Goal: Task Accomplishment & Management: Manage account settings

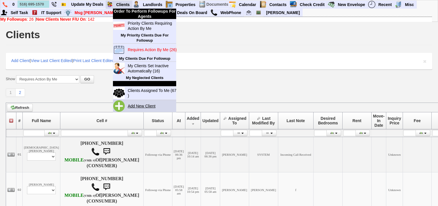
type input "516) 695-1570"
click at [142, 105] on link "Add New Client" at bounding box center [143, 105] width 37 height 7
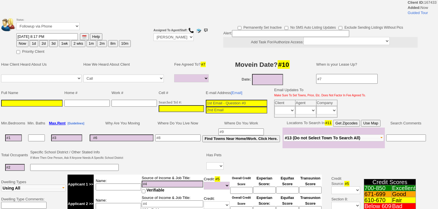
select select
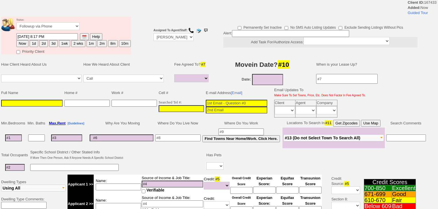
click at [159, 108] on input at bounding box center [181, 108] width 45 height 7
paste input "516-695-1570"
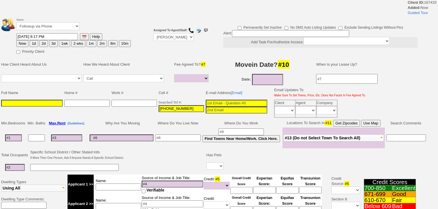
type input "516-695-1570"
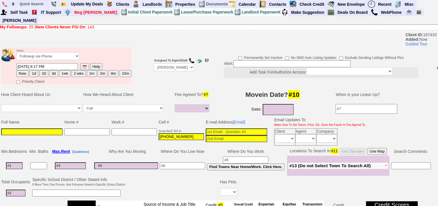
click at [40, 128] on input at bounding box center [31, 131] width 61 height 7
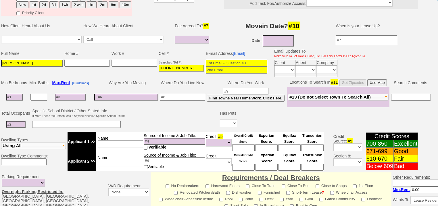
scroll to position [69, 0]
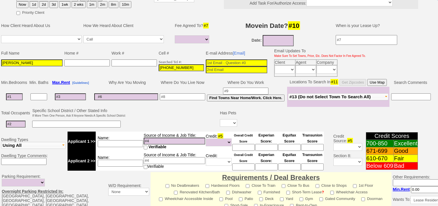
type input "Shane"
click at [117, 160] on input at bounding box center [120, 163] width 45 height 7
type input "gf"
click at [76, 93] on input at bounding box center [70, 96] width 31 height 7
type input "38"
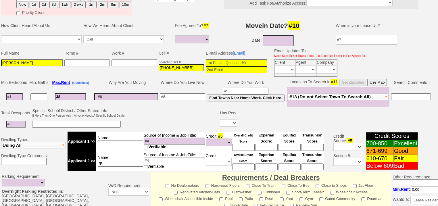
select select
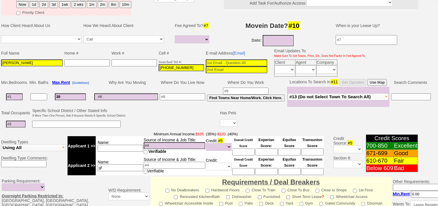
type input "380"
select select
type input "3800"
select select
type input "3800"
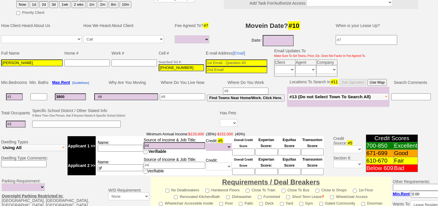
select select
click at [322, 94] on span "#13 (Do not Select Town To Search All)" at bounding box center [329, 96] width 81 height 5
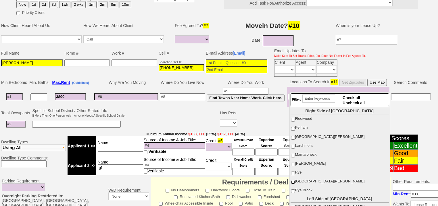
click at [292, 182] on input "[GEOGRAPHIC_DATA][PERSON_NAME]" at bounding box center [293, 182] width 4 height 4
checkbox input "true"
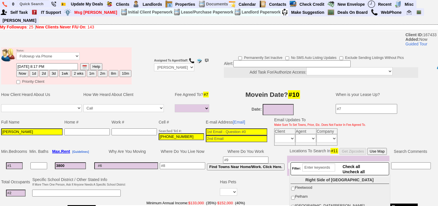
click at [31, 70] on button "1d" at bounding box center [34, 73] width 9 height 7
type input "08/22/2025 08:17 PM"
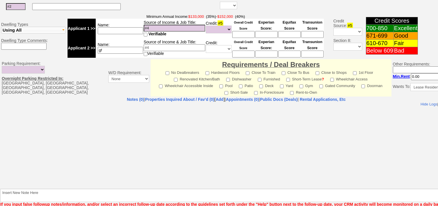
scroll to position [211, 0]
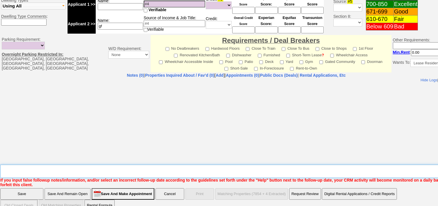
click at [44, 165] on textarea "Insert New Note Here" at bounding box center [238, 171] width 476 height 13
type textarea "f"
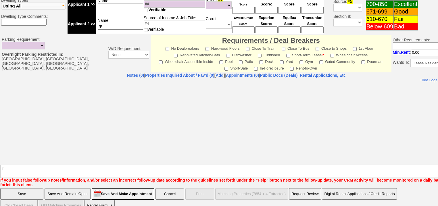
click at [39, 188] on input "Save" at bounding box center [21, 193] width 43 height 11
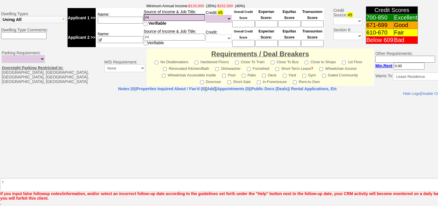
scroll to position [190, 0]
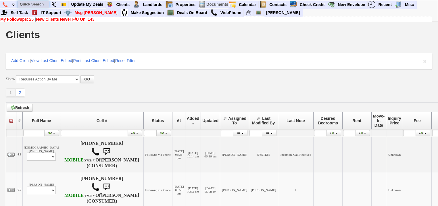
click at [35, 4] on input "text" at bounding box center [34, 4] width 32 height 7
paste input "914-546-3504"
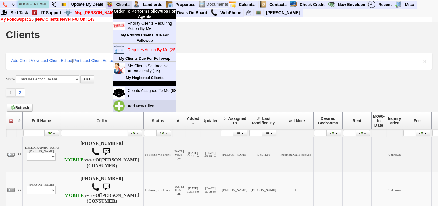
type input "914-546-3504"
click at [136, 105] on link "Add New Client" at bounding box center [143, 105] width 37 height 7
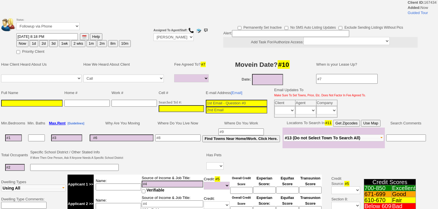
select select
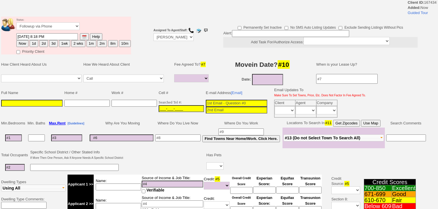
click at [159, 105] on input "___-___-____" at bounding box center [181, 108] width 45 height 7
paste input "914-546-3504"
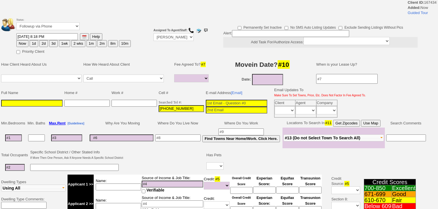
type input "914-546-3504"
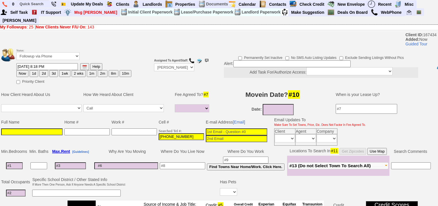
click at [22, 128] on input at bounding box center [31, 131] width 61 height 7
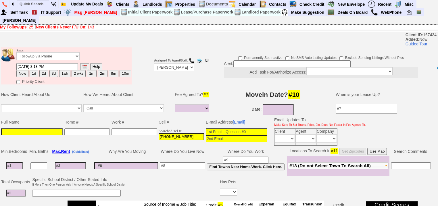
paste input "liuying yang"
type input "liuying yang"
click at [36, 70] on button "1d" at bounding box center [34, 73] width 9 height 7
type input "08/22/2025 08:18 PM"
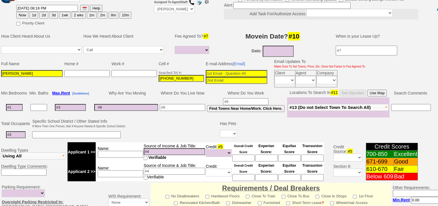
scroll to position [184, 0]
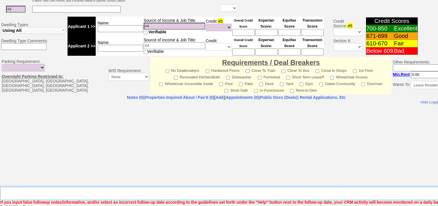
click at [123, 187] on textarea "Insert New Note Here" at bounding box center [238, 193] width 476 height 13
type textarea "FU, inquired re: 346 columbus ave"
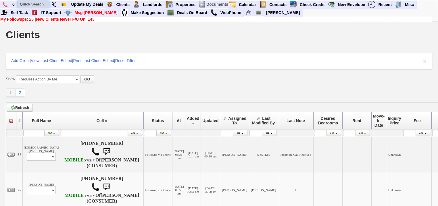
click at [40, 4] on input "text" at bounding box center [34, 4] width 32 height 7
paste input "[PHONE_NUMBER]"
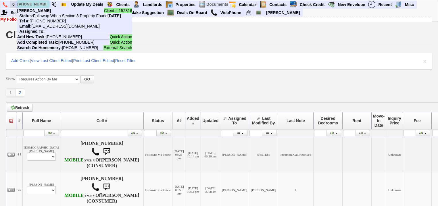
drag, startPoint x: 46, startPoint y: 3, endPoint x: 11, endPoint y: 0, distance: 34.3
click at [416, 1] on ul "0 [PHONE_NUMBER] Client # 152816 [PERSON_NAME] Status: Followup When Section 8 …" at bounding box center [416, 1] width 0 height 0
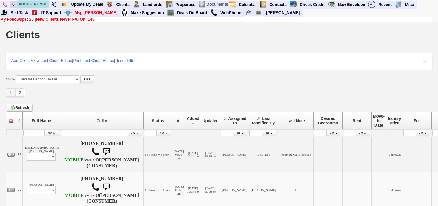
paste input "[PHONE_NUMBER]"
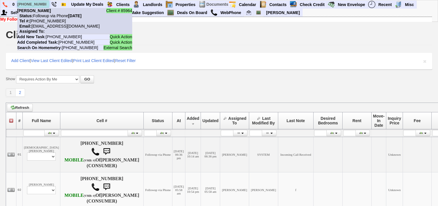
type input "[PHONE_NUMBER]"
click at [51, 20] on nobr "Tel #: [PHONE_NUMBER]" at bounding box center [41, 21] width 49 height 5
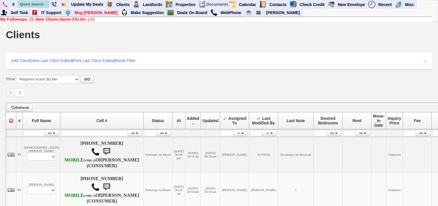
click at [46, 20] on b "New Clients Never F/U On" at bounding box center [60, 19] width 49 height 5
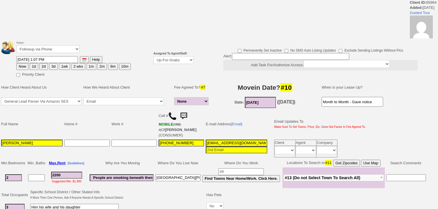
select select "None"
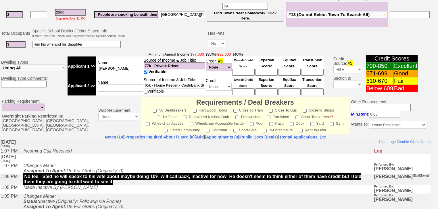
scroll to position [70, 0]
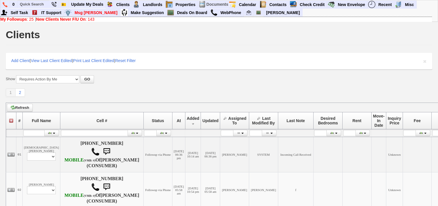
click at [29, 20] on link "My Followups : 25" at bounding box center [16, 19] width 33 height 5
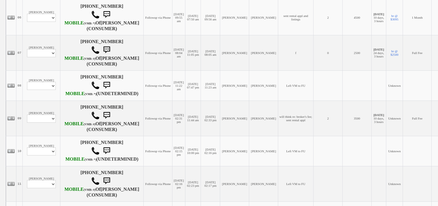
scroll to position [253, 0]
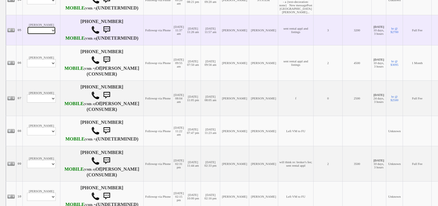
click at [43, 34] on select "Profile Edit Print Email Externally (Will Not Be Tracked In CRM) Closed Deals" at bounding box center [41, 30] width 29 height 8
select select "ChangeURL,/crm/custom/edit_client_form.php?redirect=%2Fcrm%2Fclients.php&id=167…"
click at [27, 34] on select "Profile Edit Print Email Externally (Will Not Be Tracked In CRM) Closed Deals" at bounding box center [41, 30] width 29 height 8
select select
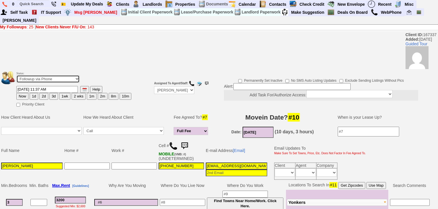
click at [43, 75] on select "Followup via Phone Followup via Email Followup When Section 8 Property Found De…" at bounding box center [47, 79] width 63 height 8
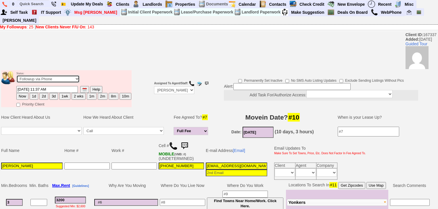
select select "Inactive"
click at [16, 75] on select "Followup via Phone Followup via Email Followup When Section 8 Property Found De…" at bounding box center [47, 79] width 63 height 8
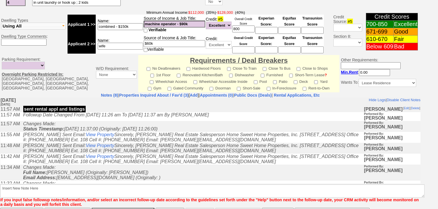
scroll to position [240, 0]
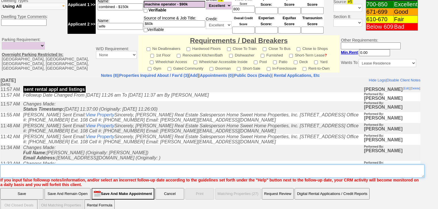
click at [36, 166] on textarea "Insert New Note Here" at bounding box center [212, 171] width 424 height 13
drag, startPoint x: 73, startPoint y: 166, endPoint x: 20, endPoint y: 163, distance: 53.2
click at [2, 165] on textarea "Insert New Note Here" at bounding box center [212, 171] width 424 height 13
type textarea "never heard back from client"
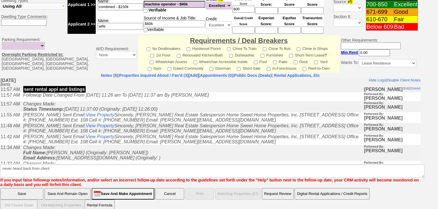
click at [34, 188] on input "Save" at bounding box center [21, 193] width 43 height 11
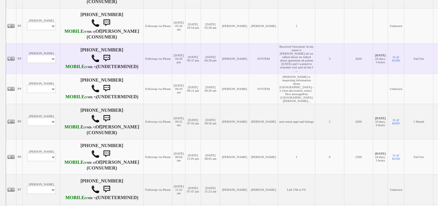
scroll to position [207, 0]
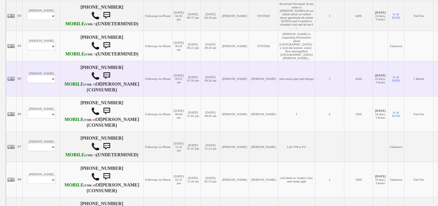
click at [34, 96] on td "Duncan Lester Profile Edit Print Email Externally (Will Not Be Tracked In CRM) …" at bounding box center [42, 78] width 38 height 35
drag, startPoint x: 37, startPoint y: 123, endPoint x: 37, endPoint y: 127, distance: 3.7
click at [37, 83] on select "Profile Edit Print Email Externally (Will Not Be Tracked In CRM) Closed Deals" at bounding box center [41, 79] width 29 height 8
select select "ChangeURL,/crm/custom/edit_client_form.php?redirect=%2Fcrm%2Fclients.php&id=167…"
click at [27, 83] on select "Profile Edit Print Email Externally (Will Not Be Tracked In CRM) Closed Deals" at bounding box center [41, 79] width 29 height 8
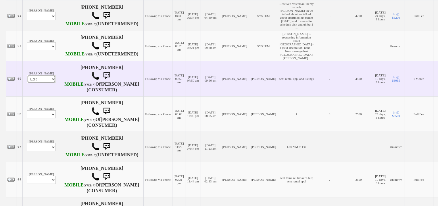
select select
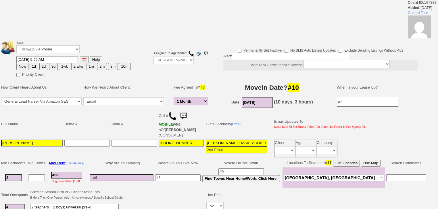
select select "1 Month"
drag, startPoint x: 36, startPoint y: 48, endPoint x: 36, endPoint y: 52, distance: 4.3
click at [36, 51] on select "Followup via Phone Followup via Email Followup When Section 8 Property Found De…" at bounding box center [47, 49] width 63 height 8
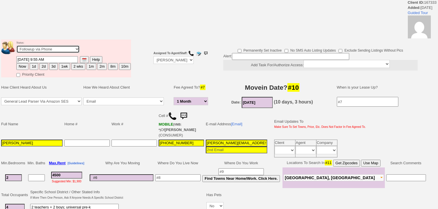
select select "Inactive"
click at [16, 47] on select "Followup via Phone Followup via Email Followup When Section 8 Property Found De…" at bounding box center [47, 49] width 63 height 8
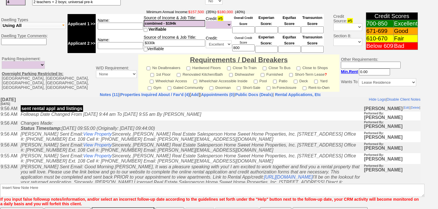
scroll to position [245, 0]
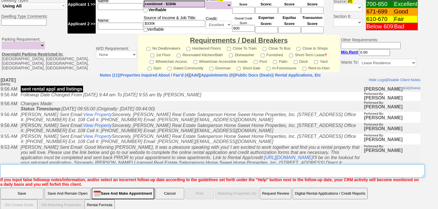
click at [63, 165] on textarea "Insert New Note Here" at bounding box center [212, 171] width 424 height 13
paste textarea "never heard back from client"
type textarea "never heard back from client"
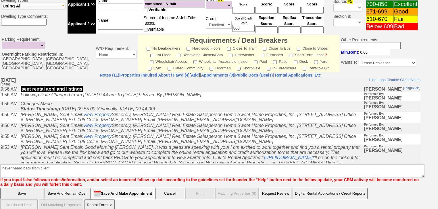
click at [16, 188] on input "Save" at bounding box center [21, 193] width 43 height 11
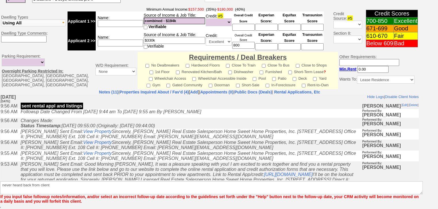
scroll to position [221, 0]
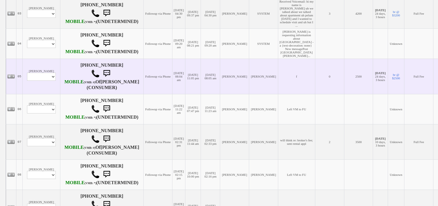
scroll to position [276, 0]
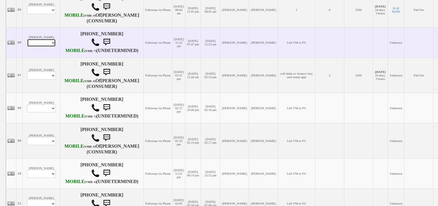
click at [36, 47] on select "Profile Edit Print Email Externally (Will Not Be Tracked In CRM) Closed Deals" at bounding box center [41, 43] width 29 height 8
select select "ChangeURL,/crm/custom/edit_client_form.php?redirect=%2Fcrm%2Fclients.php&id=167…"
click at [27, 47] on select "Profile Edit Print Email Externally (Will Not Be Tracked In CRM) Closed Deals" at bounding box center [41, 43] width 29 height 8
select select
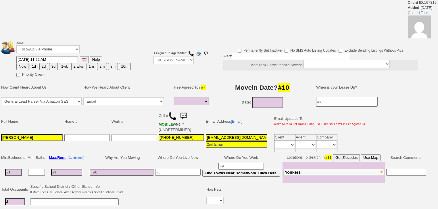
select select
drag, startPoint x: 49, startPoint y: 46, endPoint x: 49, endPoint y: 52, distance: 5.8
click at [49, 49] on select "Followup via Phone Followup via Email Followup When Section 8 Property Found De…" at bounding box center [47, 49] width 63 height 8
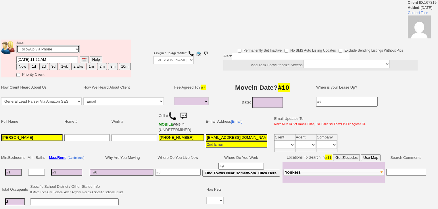
select select "Inactive"
click at [16, 47] on select "Followup via Phone Followup via Email Followup When Section 8 Property Found De…" at bounding box center [47, 49] width 63 height 8
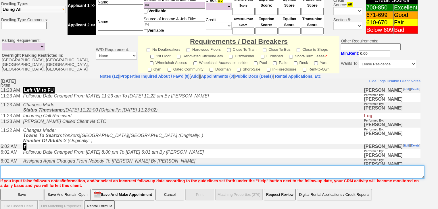
click at [51, 166] on textarea "Insert New Note Here" at bounding box center [212, 172] width 424 height 13
paste textarea "never heard back from client"
type textarea "never heard back from client"
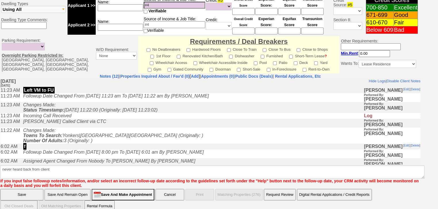
click at [34, 189] on input "Save" at bounding box center [21, 194] width 43 height 11
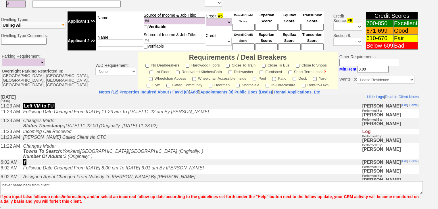
scroll to position [211, 0]
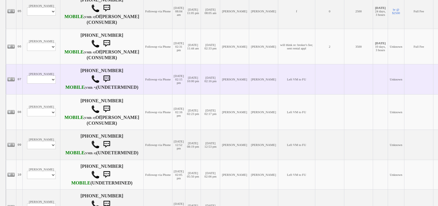
scroll to position [276, 0]
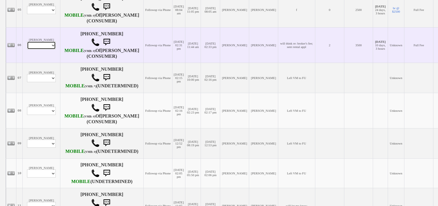
click at [37, 49] on select "Profile Edit Print Email Externally (Will Not Be Tracked In CRM) Closed Deals" at bounding box center [41, 45] width 29 height 8
select select "ChangeURL,/crm/custom/edit_client_form.php?redirect=%2Fcrm%2Fclients.php&id=167…"
click at [27, 49] on select "Profile Edit Print Email Externally (Will Not Be Tracked In CRM) Closed Deals" at bounding box center [41, 45] width 29 height 8
select select
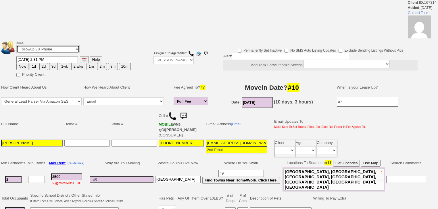
click at [42, 48] on select "Followup via Phone Followup via Email Followup When Section 8 Property Found De…" at bounding box center [47, 49] width 63 height 8
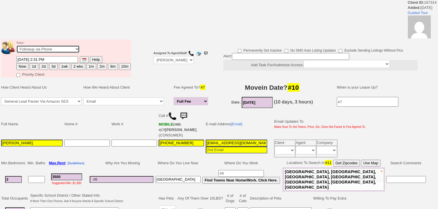
select select "Inactive"
click at [16, 47] on select "Followup via Phone Followup via Email Followup When Section 8 Property Found De…" at bounding box center [47, 49] width 63 height 8
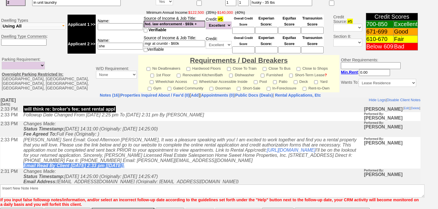
scroll to position [244, 0]
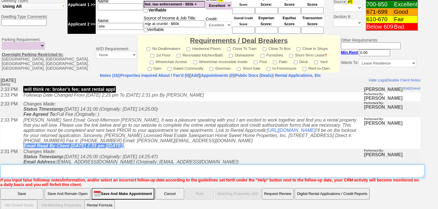
click at [78, 166] on textarea "Insert New Note Here" at bounding box center [212, 171] width 424 height 13
paste textarea "never heard back from client"
type textarea "never heard back from client"
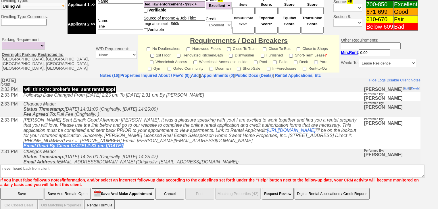
click at [30, 188] on input "Save" at bounding box center [21, 193] width 43 height 11
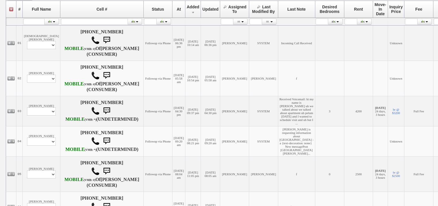
scroll to position [230, 0]
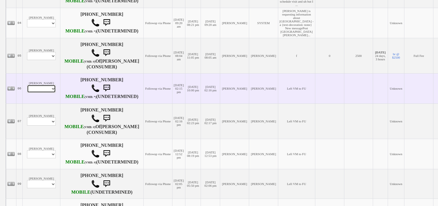
click at [40, 93] on select "Profile Edit Print Email Externally (Will Not Be Tracked In CRM) Closed Deals" at bounding box center [41, 89] width 29 height 8
select select "ChangeURL,/crm/custom/edit_client_form.php?redirect=%2Fcrm%2Fclients.php&id=167…"
click at [27, 93] on select "Profile Edit Print Email Externally (Will Not Be Tracked In CRM) Closed Deals" at bounding box center [41, 89] width 29 height 8
select select
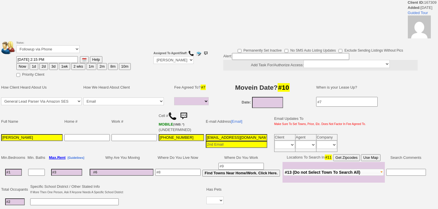
select select
click at [45, 52] on select "Followup via Phone Followup via Email Followup When Section 8 Property Found De…" at bounding box center [47, 49] width 63 height 8
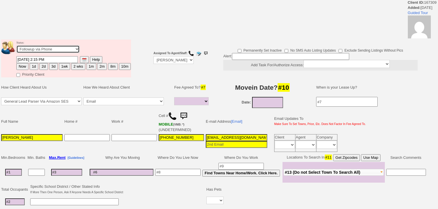
select select "Inactive"
click at [16, 47] on select "Followup via Phone Followup via Email Followup When Section 8 Property Found De…" at bounding box center [47, 49] width 63 height 8
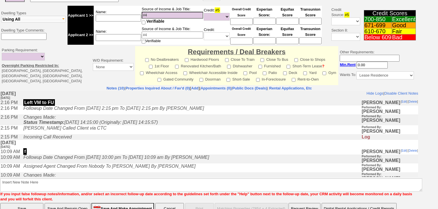
scroll to position [214, 0]
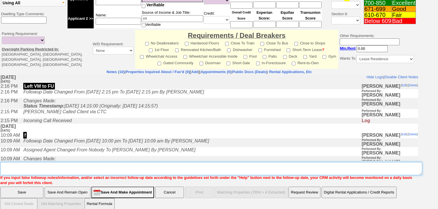
click at [41, 162] on textarea "Insert New Note Here" at bounding box center [211, 168] width 422 height 13
paste textarea "never heard back from client"
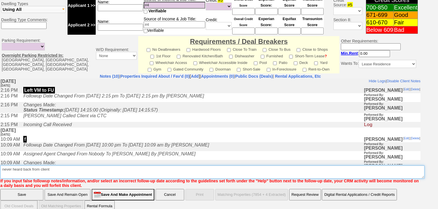
type textarea "never heard back from client"
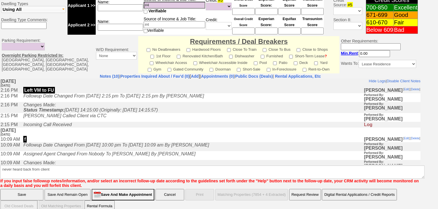
click at [24, 189] on input "Save" at bounding box center [21, 194] width 43 height 11
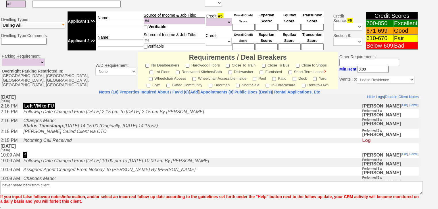
scroll to position [211, 0]
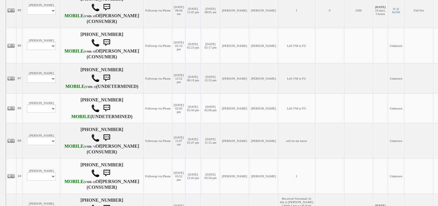
scroll to position [322, 0]
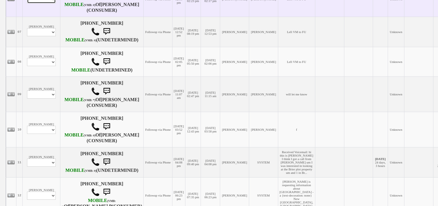
drag, startPoint x: 43, startPoint y: 47, endPoint x: 41, endPoint y: 52, distance: 5.6
select select "ChangeURL,/crm/custom/edit_client_form.php?redirect=%2Fcrm%2Fclients.php&id=167…"
select select
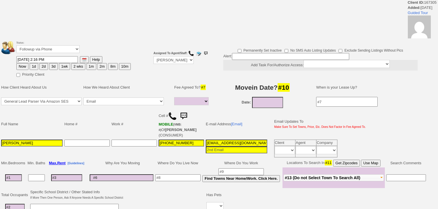
select select
drag, startPoint x: 0, startPoint y: 0, endPoint x: 44, endPoint y: 52, distance: 67.7
click at [43, 48] on select "Followup via Phone Followup via Email Followup When Section 8 Property Found De…" at bounding box center [47, 49] width 63 height 8
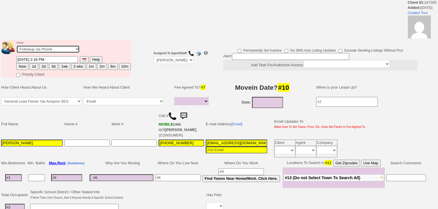
select select "Inactive"
click at [16, 47] on select "Followup via Phone Followup via Email Followup When Section 8 Property Found De…" at bounding box center [47, 49] width 63 height 8
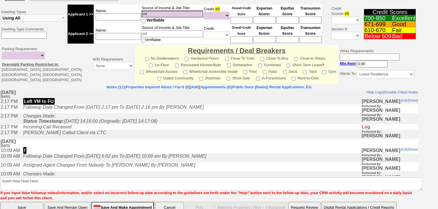
scroll to position [219, 0]
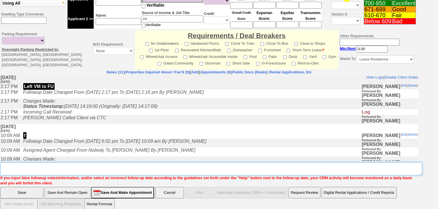
click at [42, 163] on textarea "Insert New Note Here" at bounding box center [211, 169] width 422 height 13
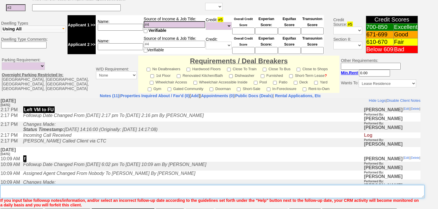
scroll to position [239, 0]
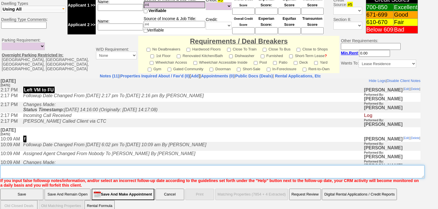
paste textarea "never heard back from client"
type textarea "never heard back from client"
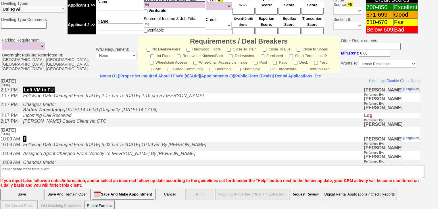
click at [37, 189] on input "Save" at bounding box center [21, 194] width 43 height 11
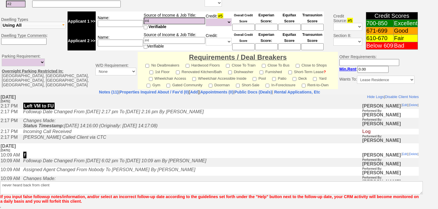
scroll to position [216, 0]
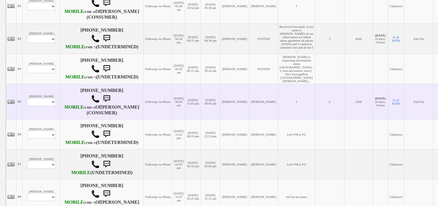
scroll to position [368, 0]
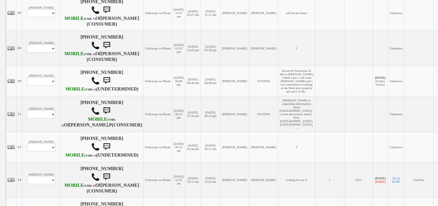
select select "ChangeURL,/crm/custom/edit_client_form.php?redirect=%2Fcrm%2Fclients.php&id=167…"
select select
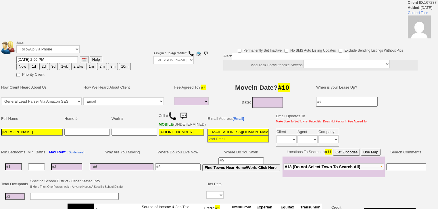
select select
drag, startPoint x: 43, startPoint y: 48, endPoint x: 43, endPoint y: 52, distance: 4.6
click at [43, 51] on select "Followup via Phone Followup via Email Followup When Section 8 Property Found De…" at bounding box center [47, 49] width 63 height 8
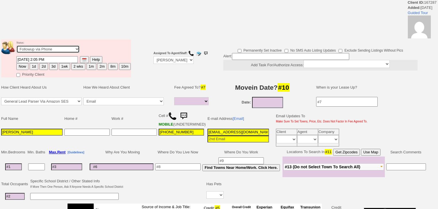
select select "Inactive"
click at [16, 47] on select "Followup via Phone Followup via Email Followup When Section 8 Property Found De…" at bounding box center [47, 49] width 63 height 8
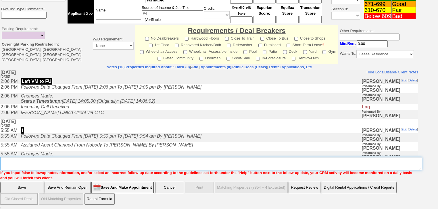
click at [31, 162] on textarea "Insert New Note Here" at bounding box center [211, 163] width 422 height 13
paste textarea "never heard back from client"
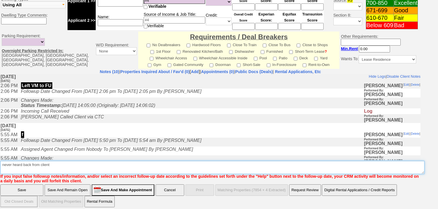
type textarea "never heard back from client"
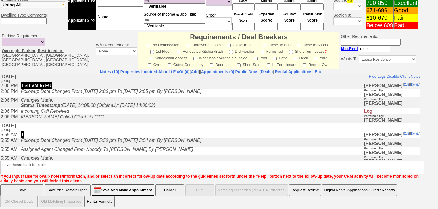
click at [24, 185] on input "Save" at bounding box center [21, 190] width 43 height 11
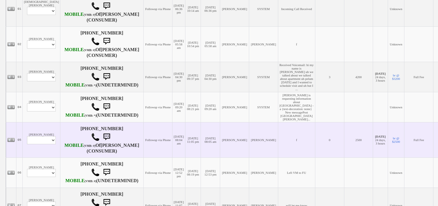
scroll to position [207, 0]
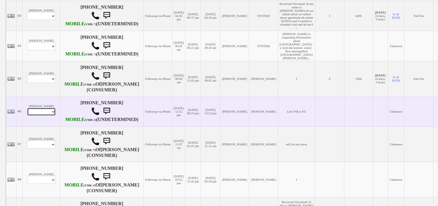
drag, startPoint x: 38, startPoint y: 163, endPoint x: 37, endPoint y: 168, distance: 5.2
click at [38, 116] on select "Profile Edit Print Email Externally (Will Not Be Tracked In CRM) Closed Deals" at bounding box center [41, 112] width 29 height 8
select select "ChangeURL,/crm/custom/edit_client_form.php?redirect=%2Fcrm%2Fclients.php&id=167…"
click at [27, 116] on select "Profile Edit Print Email Externally (Will Not Be Tracked In CRM) Closed Deals" at bounding box center [41, 112] width 29 height 8
select select
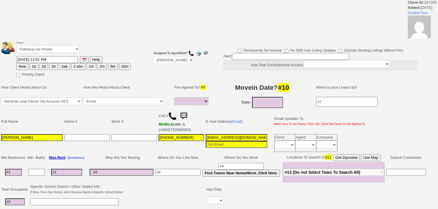
select select
drag, startPoint x: 52, startPoint y: 48, endPoint x: 52, endPoint y: 52, distance: 3.7
click at [52, 52] on select "Followup via Phone Followup via Email Followup When Section 8 Property Found De…" at bounding box center [47, 49] width 63 height 8
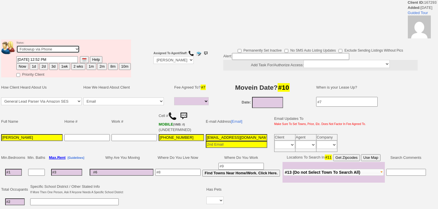
select select "Inactive"
click at [16, 47] on select "Followup via Phone Followup via Email Followup When Section 8 Property Found De…" at bounding box center [47, 49] width 63 height 8
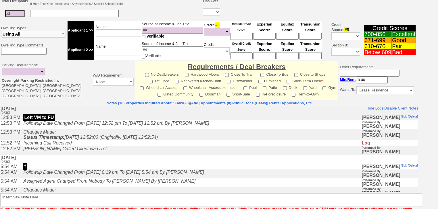
scroll to position [214, 0]
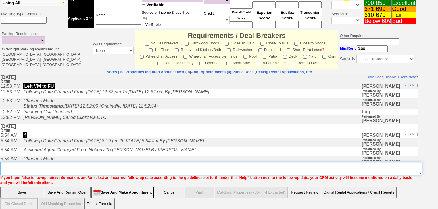
click at [43, 164] on textarea "Insert New Note Here" at bounding box center [211, 168] width 422 height 13
paste textarea "never heard back from client"
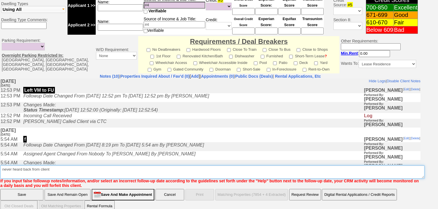
type textarea "never heard back from client"
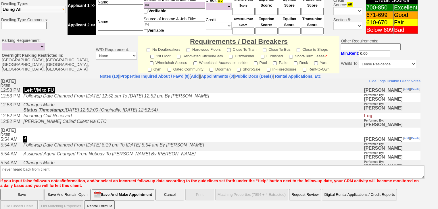
click at [32, 190] on input "Save" at bounding box center [21, 194] width 43 height 11
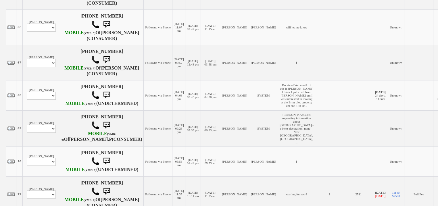
scroll to position [322, 0]
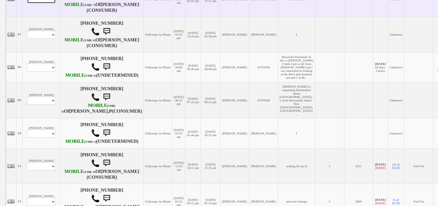
select select "ChangeURL,/crm/custom/edit_client_form.php?redirect=%2Fcrm%2Fclients.php&id=167…"
select select
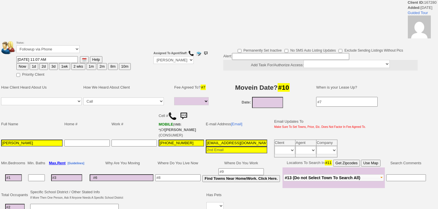
select select
drag, startPoint x: 46, startPoint y: 48, endPoint x: 46, endPoint y: 52, distance: 3.5
click at [46, 48] on select "Followup via Phone Followup via Email Followup When Section 8 Property Found De…" at bounding box center [47, 49] width 63 height 8
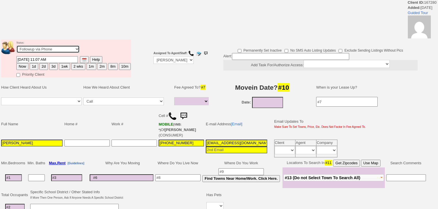
select select "Inactive"
click at [16, 47] on select "Followup via Phone Followup via Email Followup When Section 8 Property Found De…" at bounding box center [47, 49] width 63 height 8
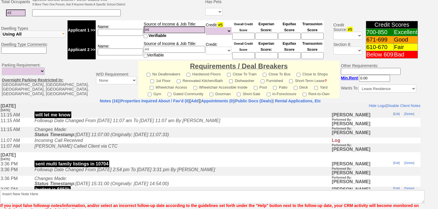
scroll to position [239, 0]
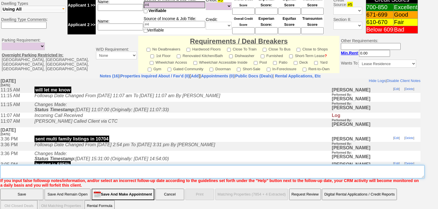
click at [92, 165] on textarea "Insert New Note Here" at bounding box center [212, 171] width 424 height 13
paste textarea "never heard back from client"
type textarea "never heard back from client"
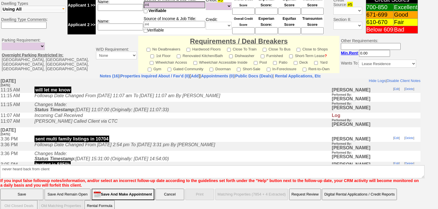
click at [34, 189] on input "Save" at bounding box center [21, 194] width 43 height 11
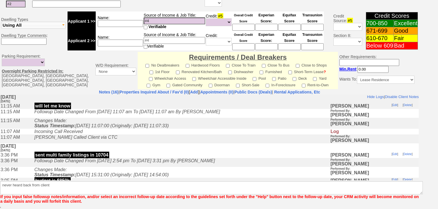
scroll to position [216, 0]
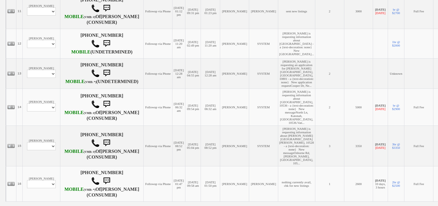
scroll to position [483, 0]
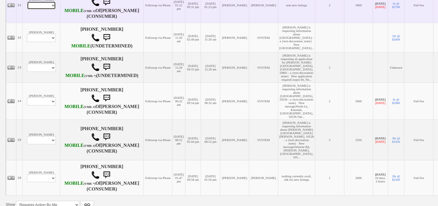
click at [46, 9] on select "Profile Edit Print Email Externally (Will Not Be Tracked In CRM) Closed Deals" at bounding box center [41, 5] width 29 height 8
select select "ChangeURL,/crm/custom/edit_client_form.php?redirect=%2Fcrm%2Fclients.php&id=163…"
click at [27, 9] on select "Profile Edit Print Email Externally (Will Not Be Tracked In CRM) Closed Deals" at bounding box center [41, 5] width 29 height 8
select select
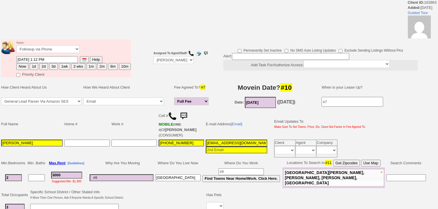
click at [85, 60] on img at bounding box center [84, 60] width 4 height 4
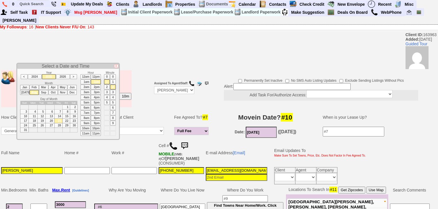
click at [32, 125] on td "25" at bounding box center [33, 125] width 9 height 5
type input "[DATE] 1:12 PM"
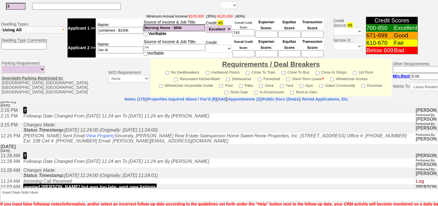
scroll to position [250, 0]
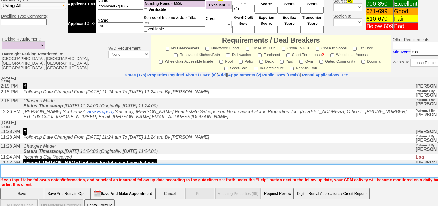
click at [37, 164] on textarea "Insert New Note Here" at bounding box center [238, 170] width 476 height 13
type textarea "f"
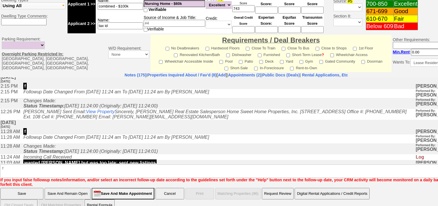
click at [19, 188] on input "Save" at bounding box center [21, 193] width 43 height 11
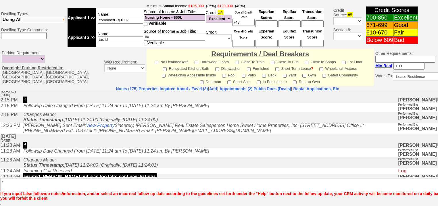
scroll to position [229, 0]
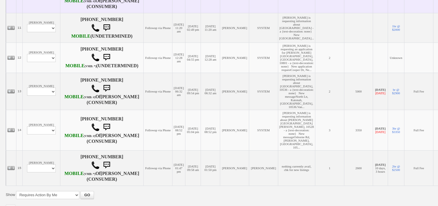
scroll to position [460, 0]
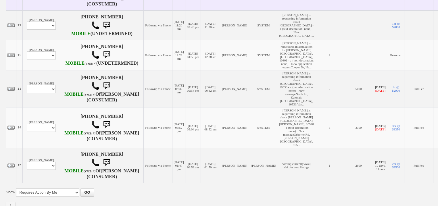
drag, startPoint x: 32, startPoint y: 80, endPoint x: 32, endPoint y: 85, distance: 4.6
select select "ChangeURL,/crm/custom/edit_client_form.php?redirect=%2Fcrm%2Fclients.php&id=166…"
select select
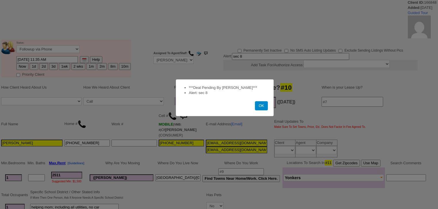
drag, startPoint x: 264, startPoint y: 106, endPoint x: 102, endPoint y: 57, distance: 169.1
click at [262, 106] on button "OK" at bounding box center [261, 105] width 13 height 9
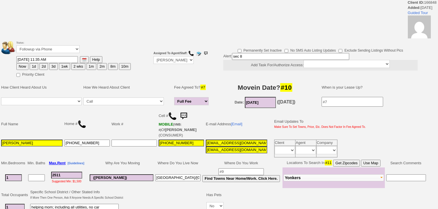
click at [63, 65] on button "1wk" at bounding box center [64, 66] width 11 height 7
type input "08/28/2025 08:22 PM"
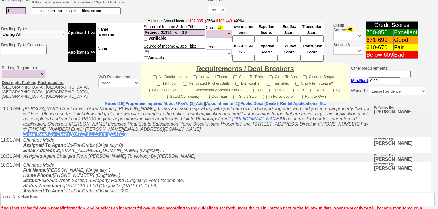
scroll to position [254, 0]
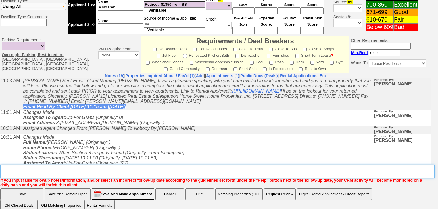
click at [19, 166] on textarea "Insert New Note Here" at bounding box center [217, 171] width 434 height 13
type textarea "f"
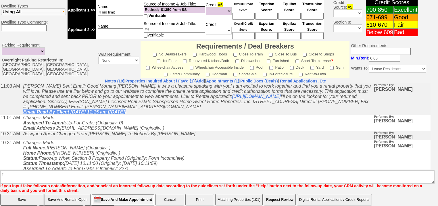
click at [22, 194] on input "Save" at bounding box center [21, 199] width 43 height 11
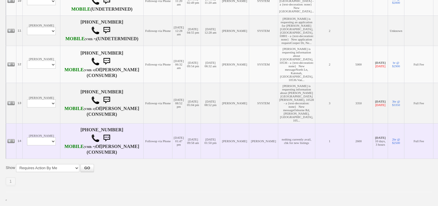
scroll to position [585, 0]
click at [40, 140] on select "Profile Edit Print Email Externally (Will Not Be Tracked In CRM) Closed Deals" at bounding box center [41, 141] width 29 height 8
select select "ChangeURL,/crm/custom/edit_client_form.php?redirect=%2Fcrm%2Fclients.php&id=260…"
click at [27, 137] on select "Profile Edit Print Email Externally (Will Not Be Tracked In CRM) Closed Deals" at bounding box center [41, 141] width 29 height 8
select select
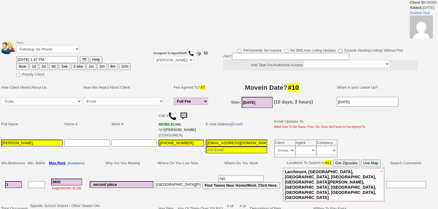
click at [22, 65] on button "Now" at bounding box center [22, 66] width 12 height 7
type input "[DATE] 08:23 PM"
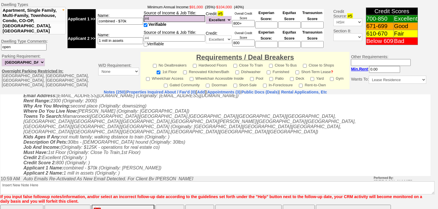
scroll to position [254, 0]
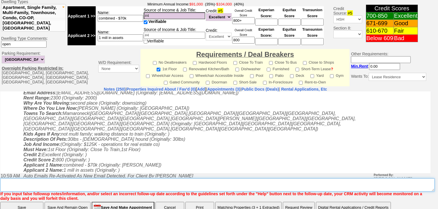
click at [93, 179] on textarea "Insert New Note Here" at bounding box center [217, 185] width 434 height 13
type textarea "f"
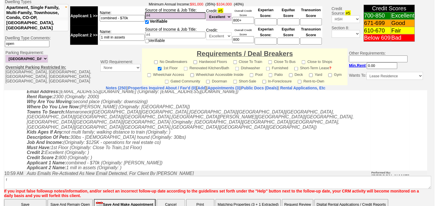
scroll to position [229, 0]
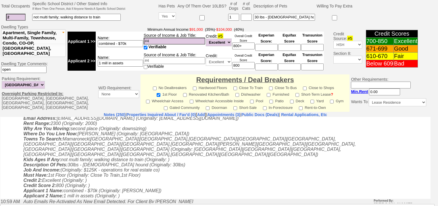
scroll to position [426, 0]
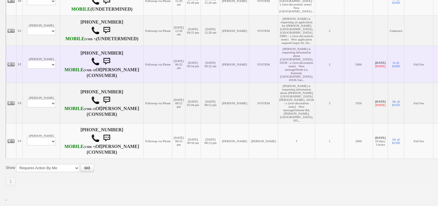
scroll to position [585, 0]
click at [41, 61] on select "Profile Edit Print Email Externally (Will Not Be Tracked In CRM) Closed Deals" at bounding box center [41, 65] width 29 height 8
select select "ChangeURL,/crm/custom/edit_client_form.php?redirect=%2Fcrm%2Fclients.php&id=143…"
click at [27, 61] on select "Profile Edit Print Email Externally (Will Not Be Tracked In CRM) Closed Deals" at bounding box center [41, 65] width 29 height 8
select select
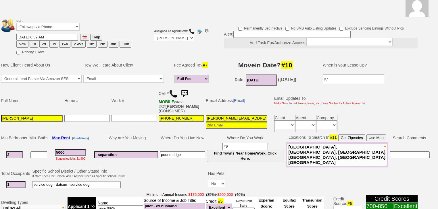
scroll to position [47, 0]
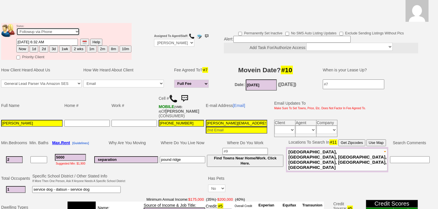
click at [44, 28] on select "Followup via Phone Followup via Email Followup When Section 8 Property Found De…" at bounding box center [47, 32] width 63 height 8
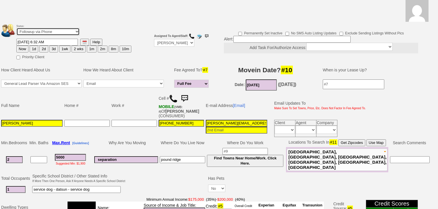
select select "Inactive"
click at [16, 28] on select "Followup via Phone Followup via Email Followup When Section 8 Property Found De…" at bounding box center [47, 32] width 63 height 8
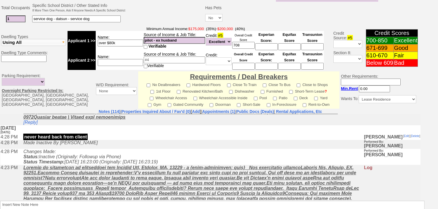
scroll to position [245, 0]
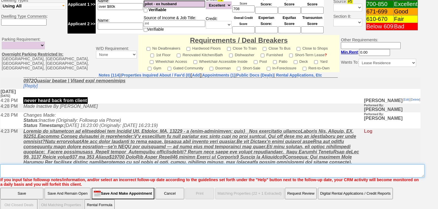
click at [12, 165] on textarea "Insert New Note Here" at bounding box center [212, 171] width 424 height 13
type textarea "f"
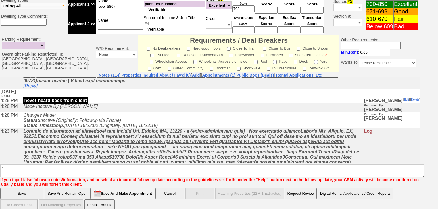
click at [22, 188] on input "Save" at bounding box center [21, 193] width 43 height 11
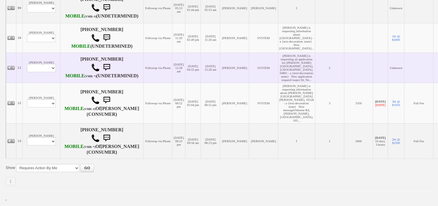
scroll to position [539, 0]
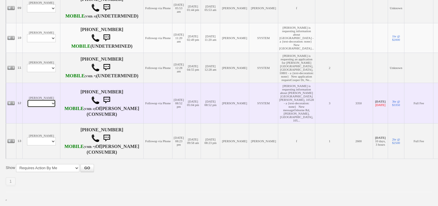
click at [37, 99] on select "Profile Edit Print Email Externally (Will Not Be Tracked In CRM) Closed Deals" at bounding box center [41, 103] width 29 height 8
select select "ChangeURL,/crm/custom/edit_client_form.php?redirect=%2Fcrm%2Fclients.php&id=111…"
click at [27, 99] on select "Profile Edit Print Email Externally (Will Not Be Tracked In CRM) Closed Deals" at bounding box center [41, 103] width 29 height 8
select select
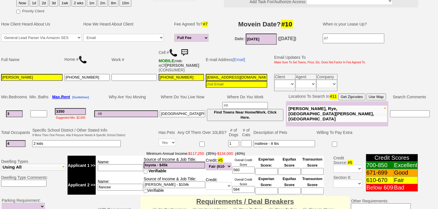
scroll to position [24, 0]
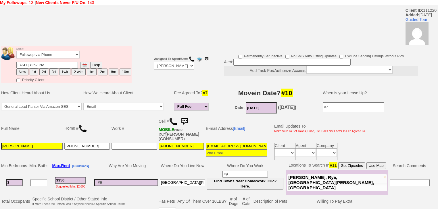
click at [31, 69] on button "1d" at bounding box center [34, 72] width 9 height 7
type input "08/22/2025 08:23 PM"
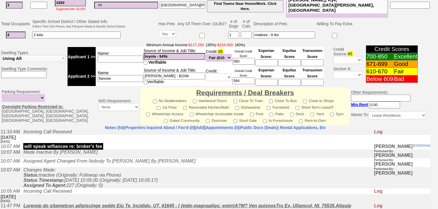
scroll to position [254, 0]
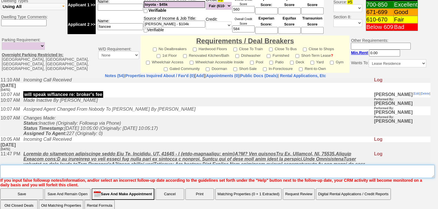
click at [18, 165] on textarea "Insert New Note Here" at bounding box center [217, 171] width 434 height 13
type textarea "f"
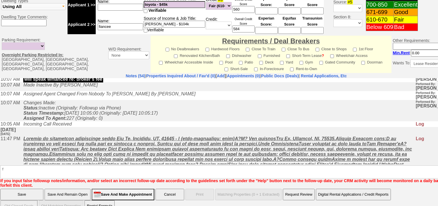
scroll to position [477, 0]
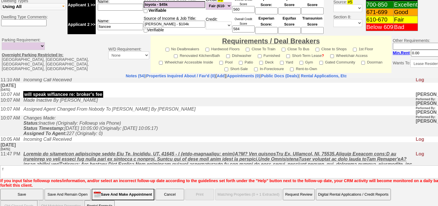
click at [18, 189] on input "Save" at bounding box center [21, 194] width 43 height 11
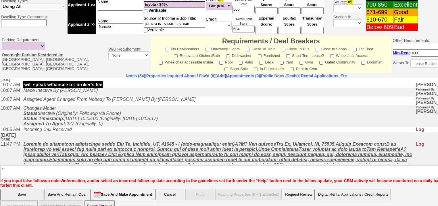
scroll to position [229, 0]
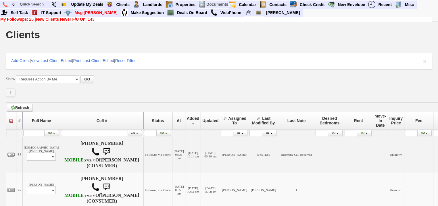
click at [78, 21] on b "New Clients Never F/U On" at bounding box center [60, 19] width 49 height 5
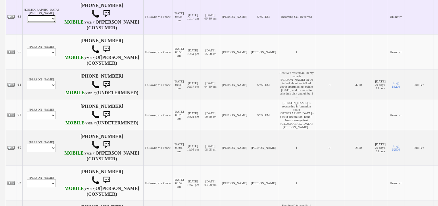
drag, startPoint x: 45, startPoint y: 18, endPoint x: 45, endPoint y: 22, distance: 4.6
click at [45, 18] on select "Profile Edit Print Closed Deals" at bounding box center [41, 19] width 29 height 8
select select "ChangeURL,/crm/custom/edit_client_form.php?redirect=%2Fcrm%2Fclients.php&id=167…"
click at [27, 16] on select "Profile Edit Print Closed Deals" at bounding box center [41, 19] width 29 height 8
select select
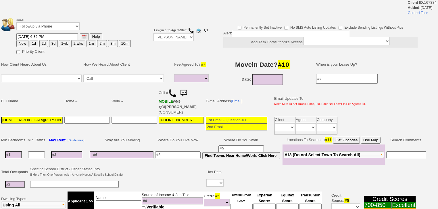
select select
click at [31, 42] on button "1d" at bounding box center [34, 43] width 9 height 7
type input "[DATE] 08:24 PM"
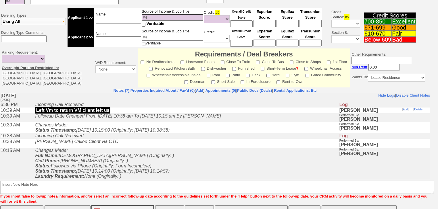
scroll to position [4, 0]
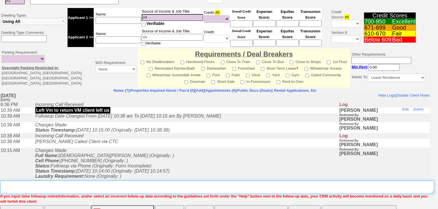
click at [31, 185] on textarea "Insert New Note Here" at bounding box center [216, 187] width 433 height 13
type textarea "f"
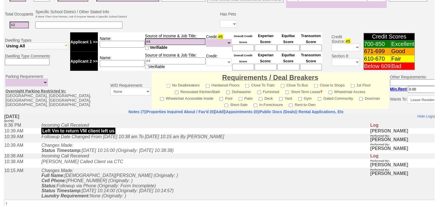
scroll to position [199, 0]
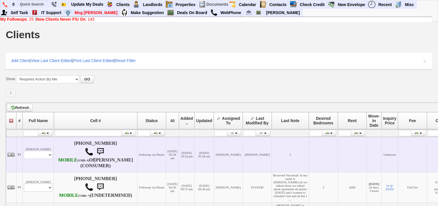
scroll to position [138, 0]
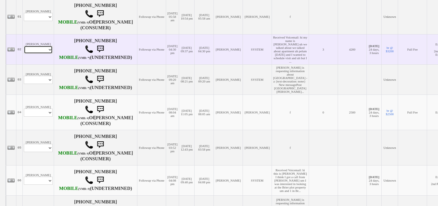
click at [43, 54] on select "Profile Edit Print Email Externally (Will Not Be Tracked In CRM) Closed Deals" at bounding box center [38, 50] width 29 height 8
select select "ChangeURL,/crm/custom/edit_client_form.php?redirect=%2Fcrm%2Fclients.php&id=167…"
click at [24, 54] on select "Profile Edit Print Email Externally (Will Not Be Tracked In CRM) Closed Deals" at bounding box center [38, 50] width 29 height 8
select select
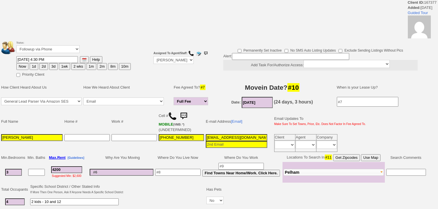
click at [33, 65] on button "1d" at bounding box center [34, 66] width 9 height 7
type input "08/22/2025 08:24 PM"
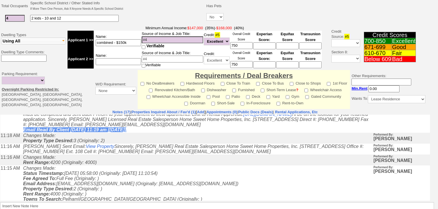
scroll to position [161, 0]
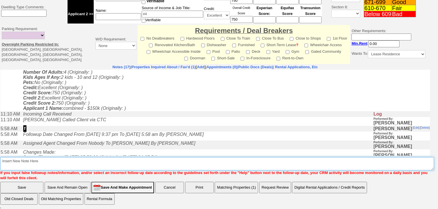
click at [35, 166] on textarea "Insert New Note Here" at bounding box center [216, 163] width 433 height 13
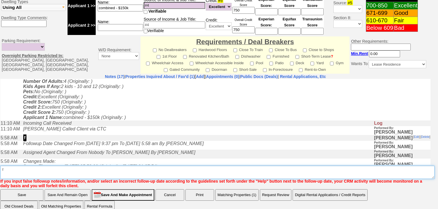
type textarea "f"
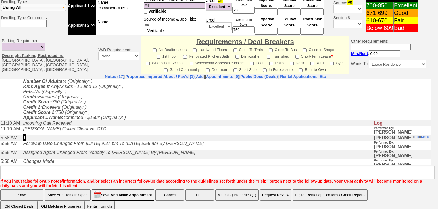
click at [23, 190] on input "Save" at bounding box center [21, 195] width 43 height 11
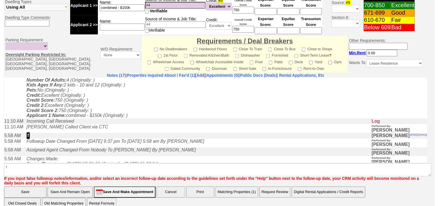
scroll to position [155, 0]
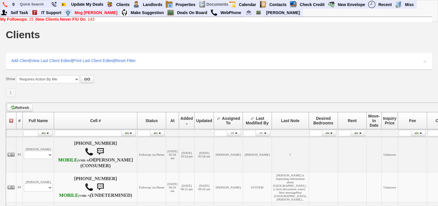
scroll to position [184, 0]
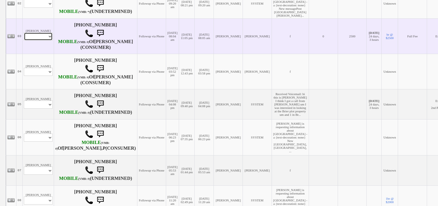
click at [50, 40] on select "Profile Edit Print Email Externally (Will Not Be Tracked In CRM) Closed Deals" at bounding box center [38, 36] width 29 height 8
select select "ChangeURL,/crm/custom/edit_client_form.php?redirect=%2Fcrm%2Fclients.php&id=167…"
click at [24, 40] on select "Profile Edit Print Email Externally (Will Not Be Tracked In CRM) Closed Deals" at bounding box center [38, 36] width 29 height 8
select select
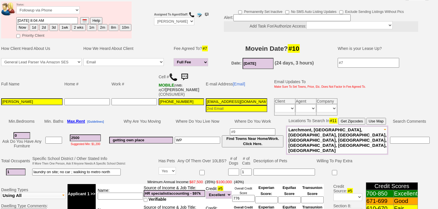
scroll to position [68, 0]
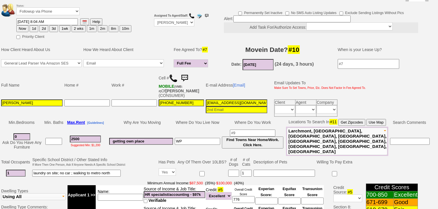
click at [33, 25] on button "1d" at bounding box center [34, 28] width 9 height 7
type input "[DATE] 08:24 PM"
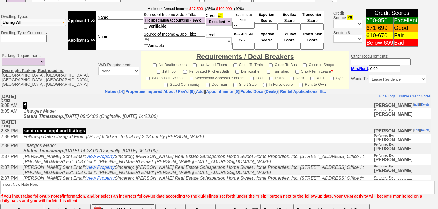
scroll to position [254, 0]
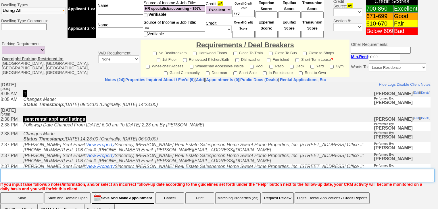
click at [67, 169] on textarea "Insert New Note Here" at bounding box center [217, 175] width 434 height 13
type textarea "f"
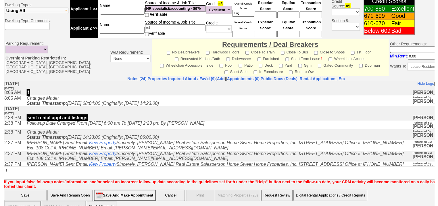
scroll to position [234, 0]
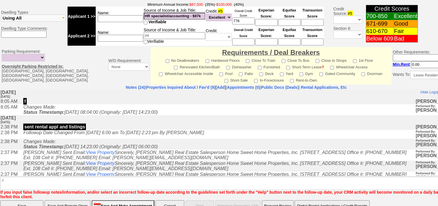
click at [27, 200] on input "Save" at bounding box center [21, 205] width 43 height 11
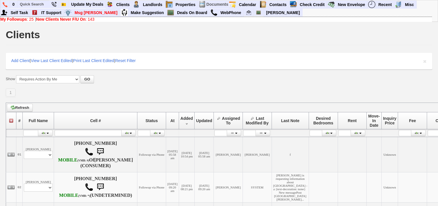
click at [86, 18] on b "New Clients Never F/U On" at bounding box center [60, 19] width 49 height 5
click at [8, 18] on b "My Followups" at bounding box center [13, 19] width 27 height 5
click at [86, 21] on b "New Clients Never F/U On" at bounding box center [60, 19] width 49 height 5
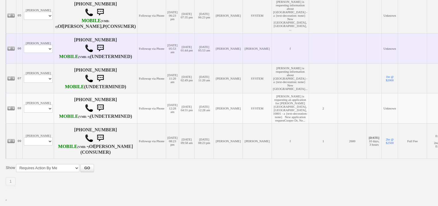
scroll to position [367, 0]
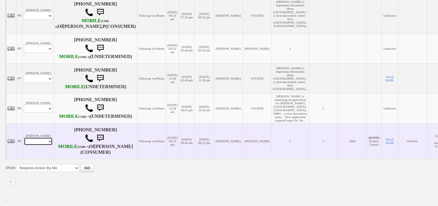
click at [38, 139] on select "Profile Edit Print Email Externally (Will Not Be Tracked In CRM) Closed Deals" at bounding box center [38, 141] width 29 height 8
select select "ChangeURL,/crm/custom/edit_client_form.php?redirect=%2Fcrm%2Fclients.php&id=260…"
click at [24, 137] on select "Profile Edit Print Email Externally (Will Not Be Tracked In CRM) Closed Deals" at bounding box center [38, 141] width 29 height 8
select select
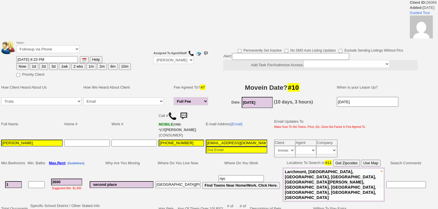
click at [33, 66] on button "1d" at bounding box center [34, 66] width 9 height 7
type input "08/22/2025 08:24 PM"
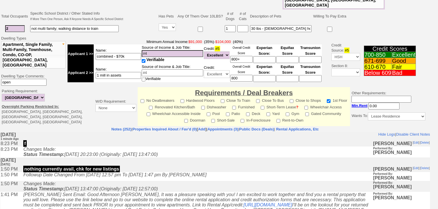
scroll to position [237, 0]
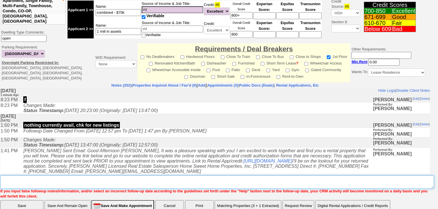
click at [55, 176] on textarea "Insert New Note Here" at bounding box center [216, 182] width 433 height 13
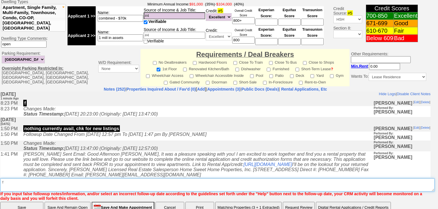
type textarea "f"
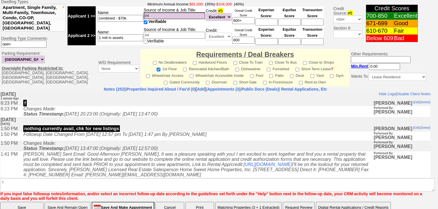
click at [35, 202] on input "Save" at bounding box center [21, 207] width 43 height 11
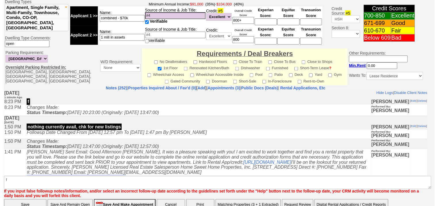
scroll to position [229, 0]
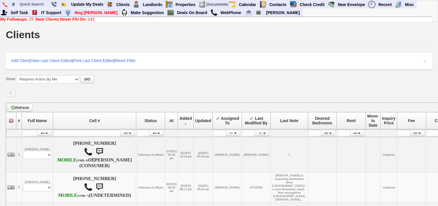
click at [80, 20] on b "New Clients Never F/U On" at bounding box center [60, 19] width 49 height 5
click at [25, 19] on b "My Followups" at bounding box center [13, 19] width 27 height 5
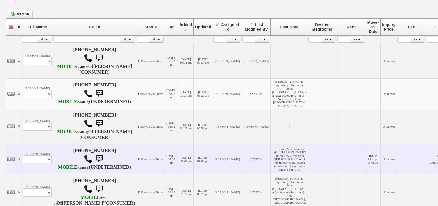
scroll to position [161, 0]
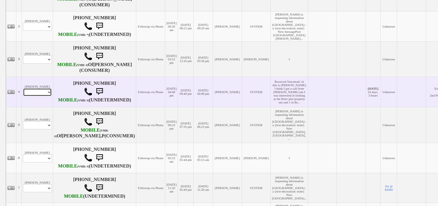
click at [36, 96] on select "Profile Edit Print Closed Deals" at bounding box center [37, 92] width 29 height 8
select select "ChangeURL,/crm/custom/edit_client_form.php?redirect=%2Fcrm%2Fclients.php&id=167…"
click at [23, 96] on select "Profile Edit Print Closed Deals" at bounding box center [37, 92] width 29 height 8
select select
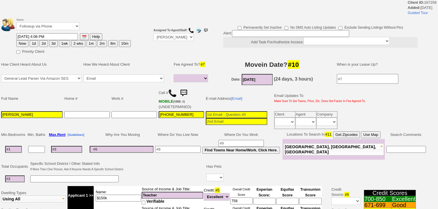
select select
click at [34, 43] on button "1d" at bounding box center [34, 43] width 9 height 7
type input "08/22/2025 08:25 PM"
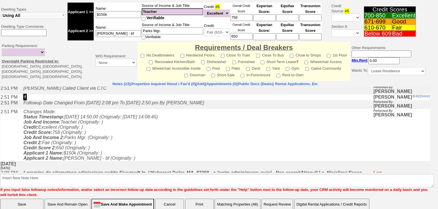
scroll to position [161, 0]
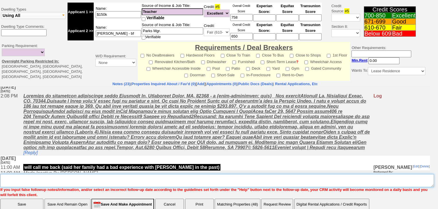
click at [40, 178] on textarea "Insert New Note Here" at bounding box center [216, 180] width 433 height 13
type textarea "f"
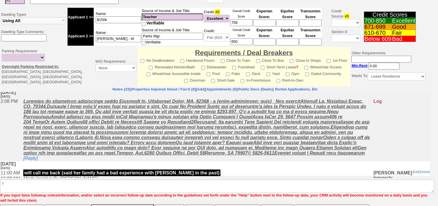
click at [30, 204] on input "Save" at bounding box center [21, 209] width 43 height 11
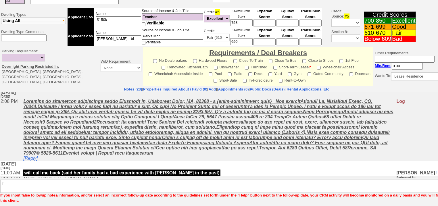
scroll to position [175, 0]
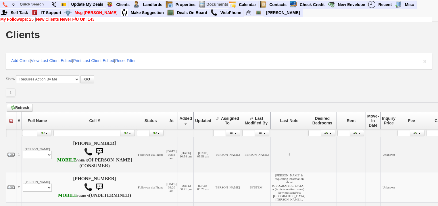
click at [85, 19] on b "New Clients Never F/U On" at bounding box center [60, 19] width 49 height 5
click at [30, 18] on link "My Followups : 25" at bounding box center [16, 19] width 33 height 5
click at [43, 20] on b "New Clients Never F/U On" at bounding box center [60, 19] width 49 height 5
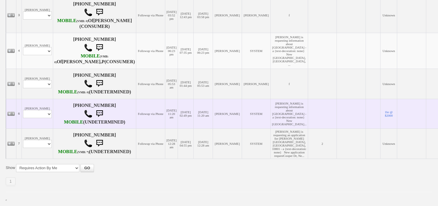
scroll to position [281, 0]
click at [39, 110] on select "Profile Edit Print Email Externally (Will Not Be Tracked In CRM) Closed Deals" at bounding box center [37, 114] width 29 height 8
select select "ChangeURL,/crm/custom/edit_client_form.php?redirect=%2Fcrm%2Fclients.php&id=160…"
click at [23, 110] on select "Profile Edit Print Email Externally (Will Not Be Tracked In CRM) Closed Deals" at bounding box center [37, 114] width 29 height 8
select select
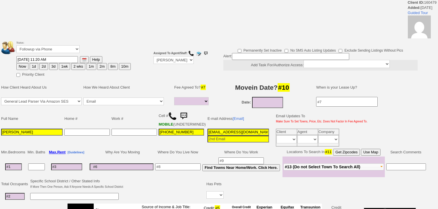
select select
click at [34, 67] on button "1d" at bounding box center [34, 66] width 9 height 7
type input "08/22/2025 08:25 PM"
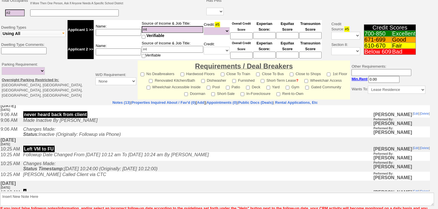
scroll to position [138, 0]
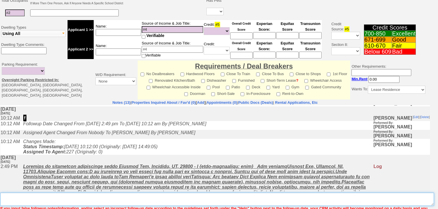
click at [9, 199] on textarea "Insert New Note Here" at bounding box center [216, 199] width 433 height 13
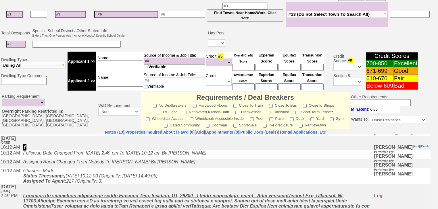
scroll to position [245, 0]
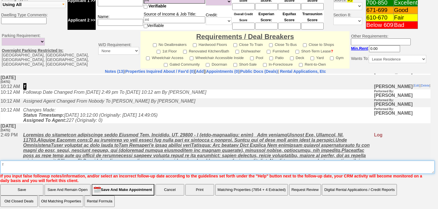
type textarea "f"
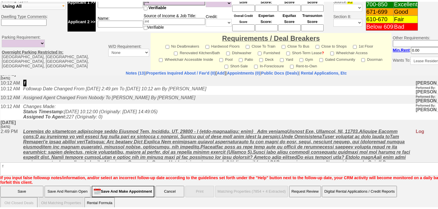
scroll to position [132, 0]
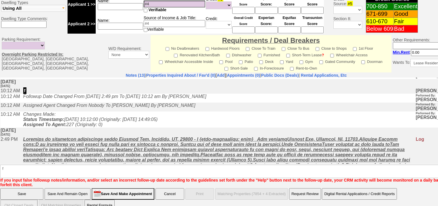
click at [12, 188] on input "Save" at bounding box center [21, 193] width 43 height 11
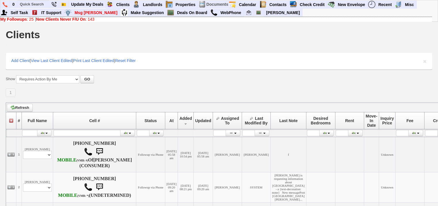
click at [90, 19] on link "New Clients Never F/U On : 143" at bounding box center [65, 19] width 58 height 5
click at [53, 20] on b "New Clients Never F/U On" at bounding box center [60, 19] width 49 height 5
click at [28, 20] on link "My Followups : 25" at bounding box center [16, 19] width 33 height 5
